Goal: Task Accomplishment & Management: Manage account settings

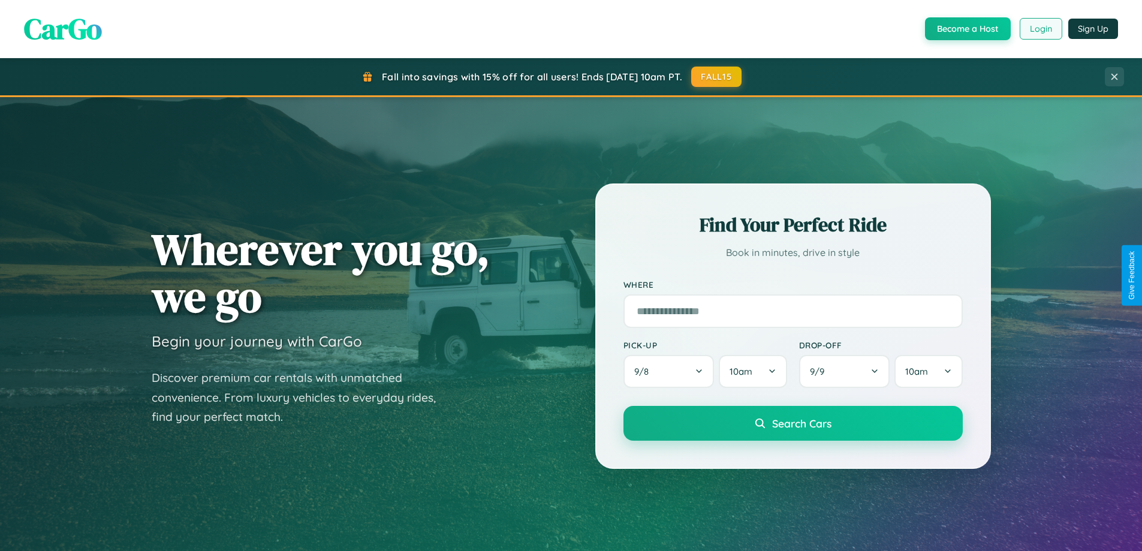
click at [1040, 29] on button "Login" at bounding box center [1040, 29] width 43 height 22
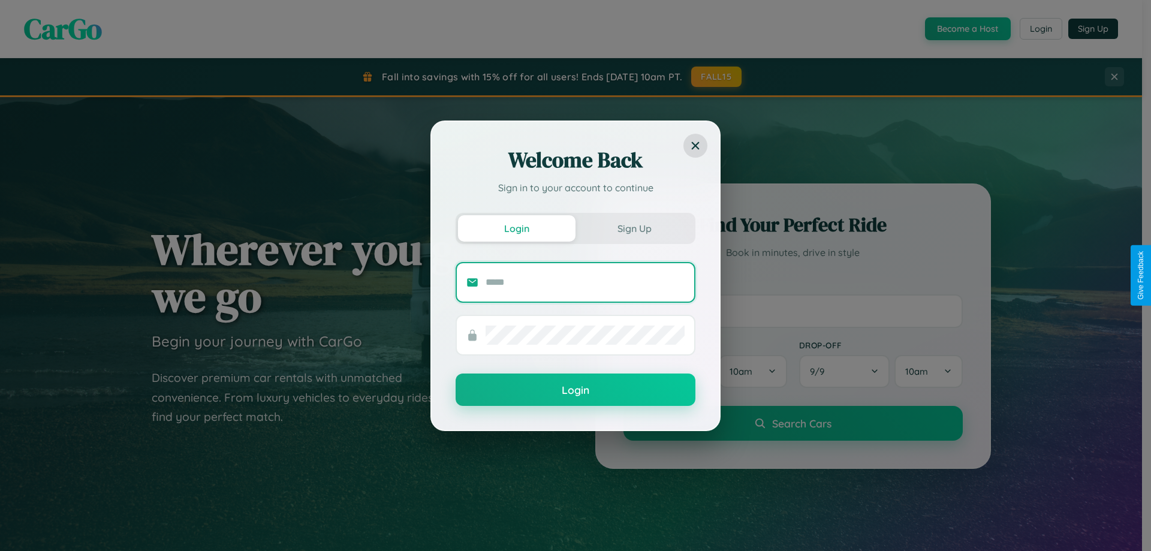
click at [585, 282] on input "text" at bounding box center [584, 282] width 199 height 19
type input "**********"
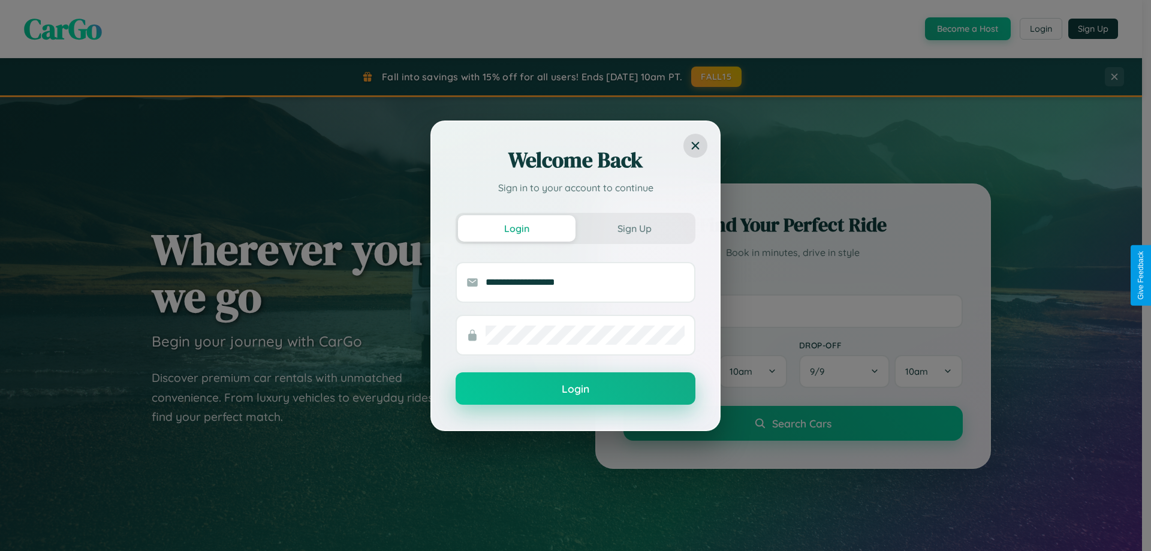
click at [575, 389] on button "Login" at bounding box center [575, 388] width 240 height 32
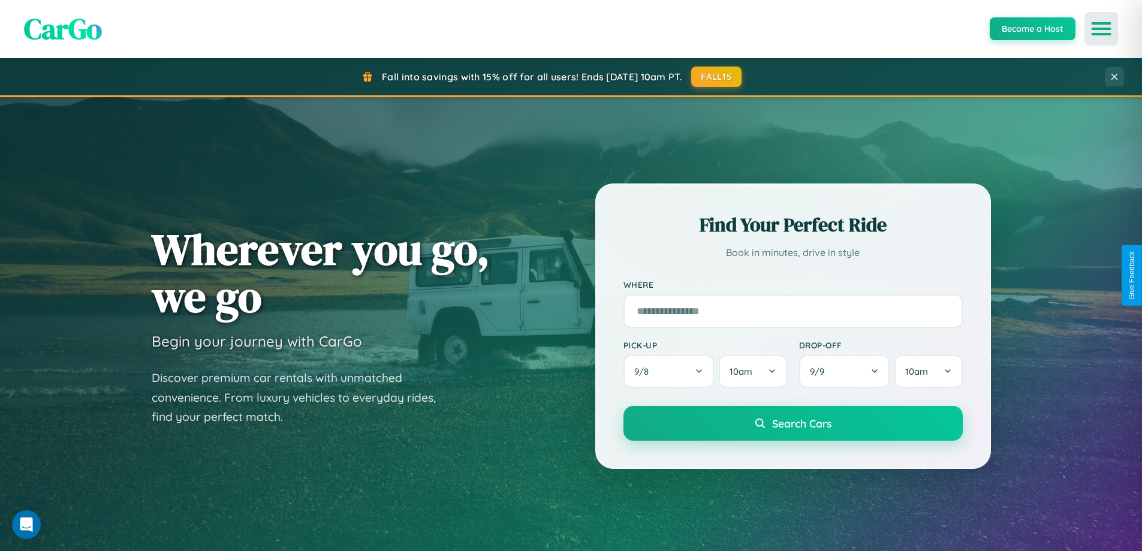
click at [1101, 29] on icon "Open menu" at bounding box center [1100, 28] width 17 height 11
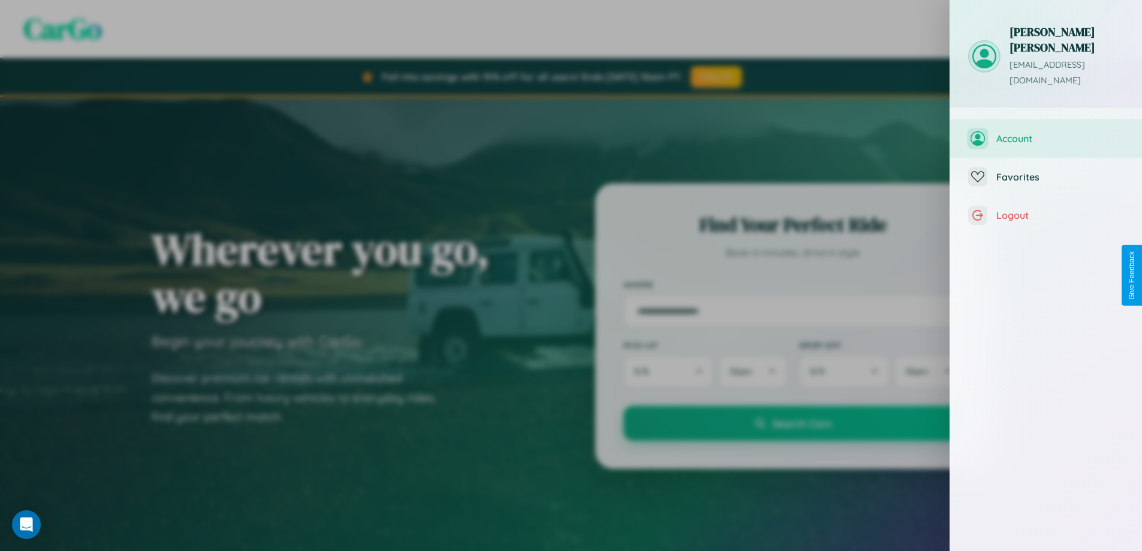
click at [1046, 132] on span "Account" at bounding box center [1060, 138] width 128 height 12
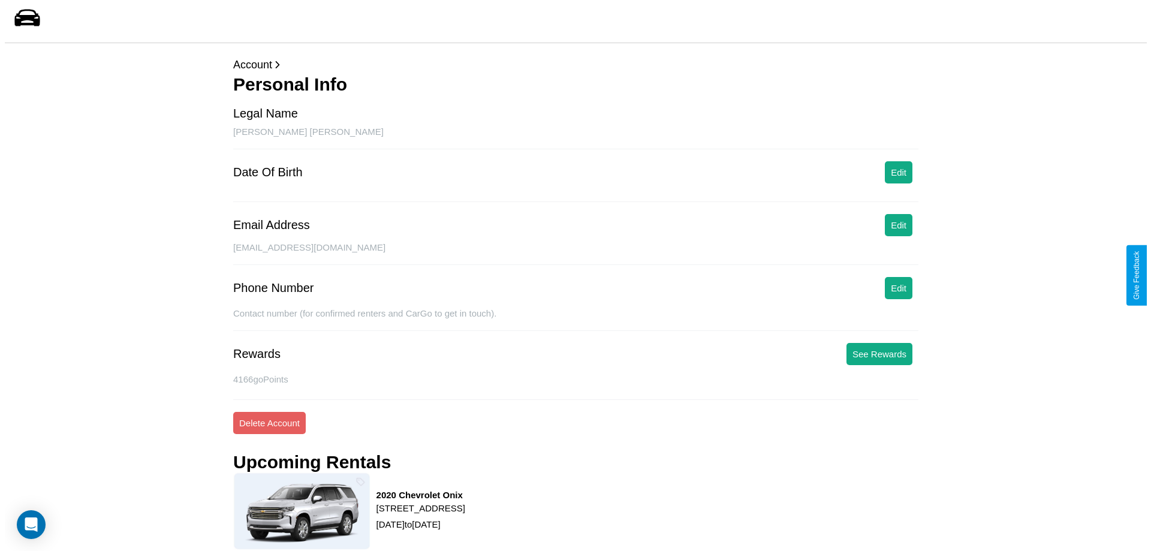
scroll to position [152, 0]
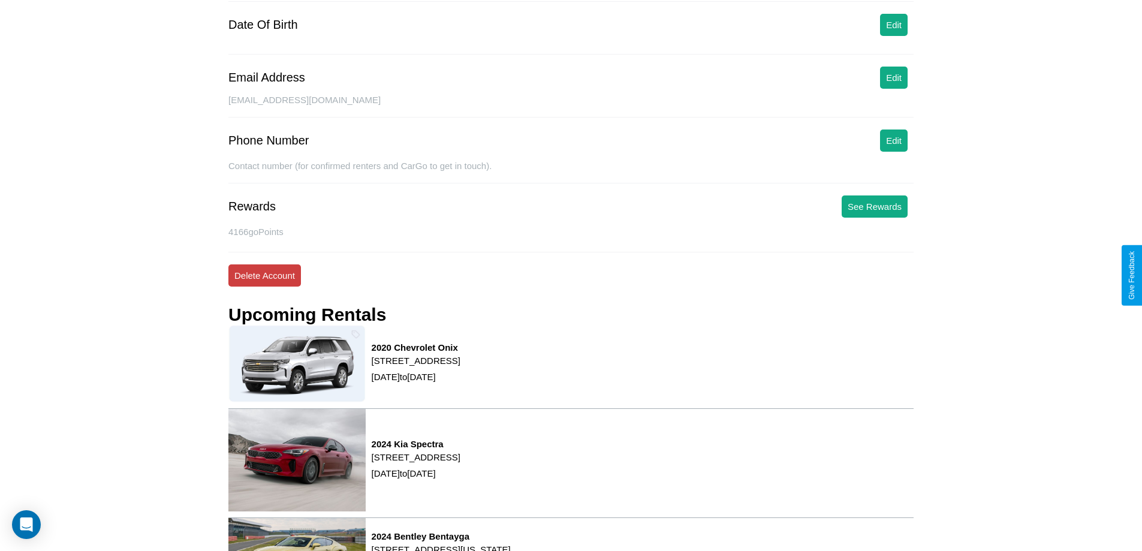
click at [264, 275] on button "Delete Account" at bounding box center [264, 275] width 73 height 22
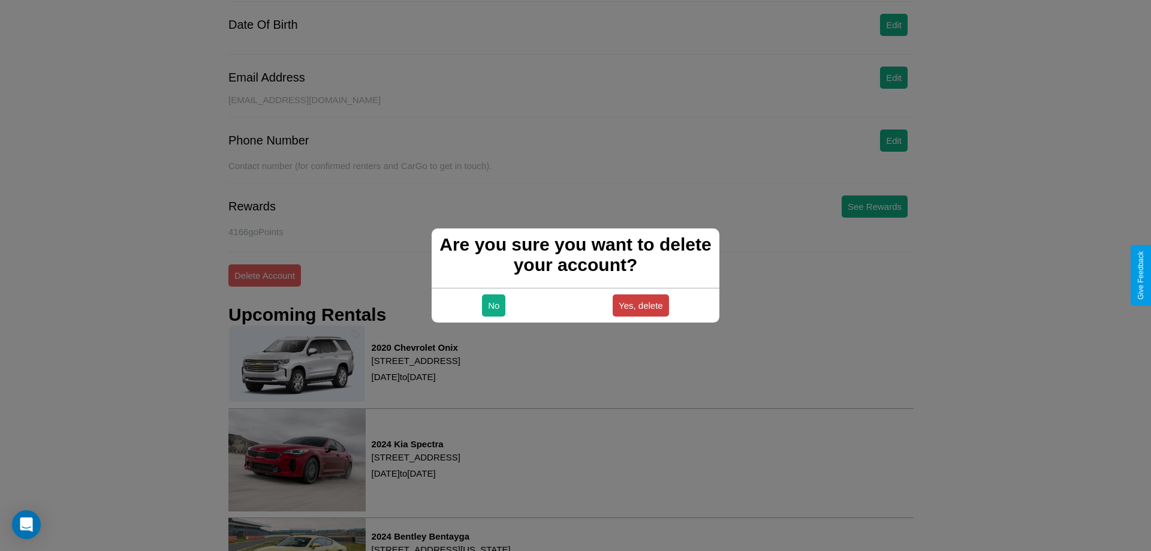
click at [640, 305] on button "Yes, delete" at bounding box center [640, 305] width 56 height 22
